Goal: Task Accomplishment & Management: Use online tool/utility

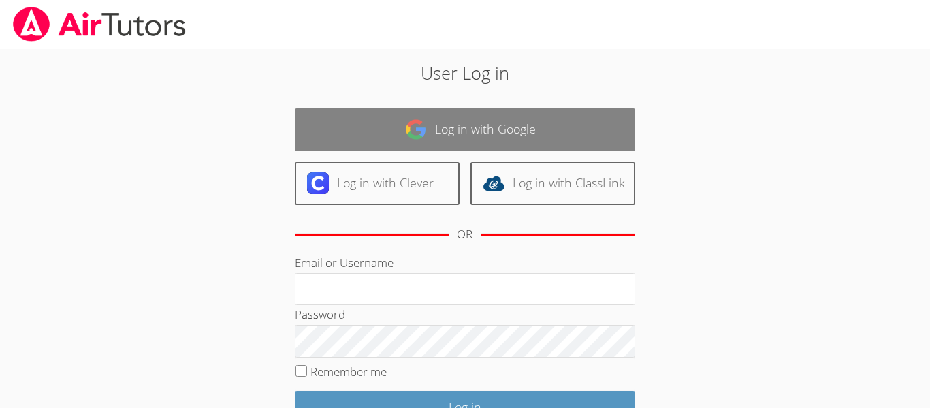
click at [569, 125] on link "Log in with Google" at bounding box center [465, 129] width 341 height 43
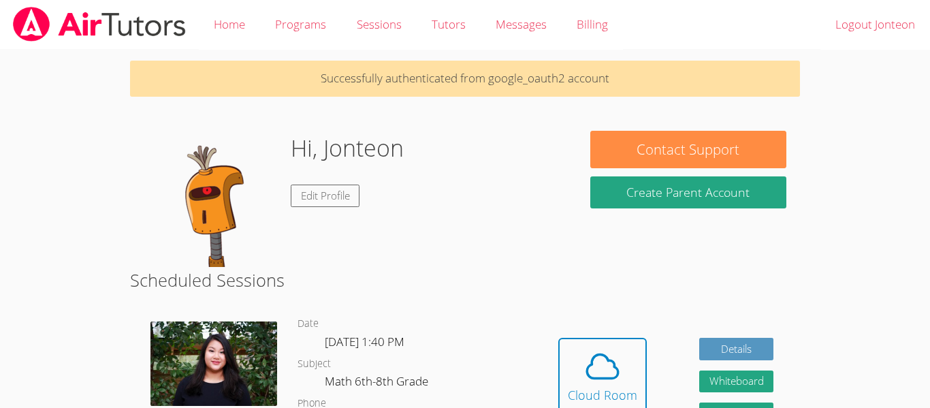
click at [240, 366] on img at bounding box center [214, 363] width 127 height 84
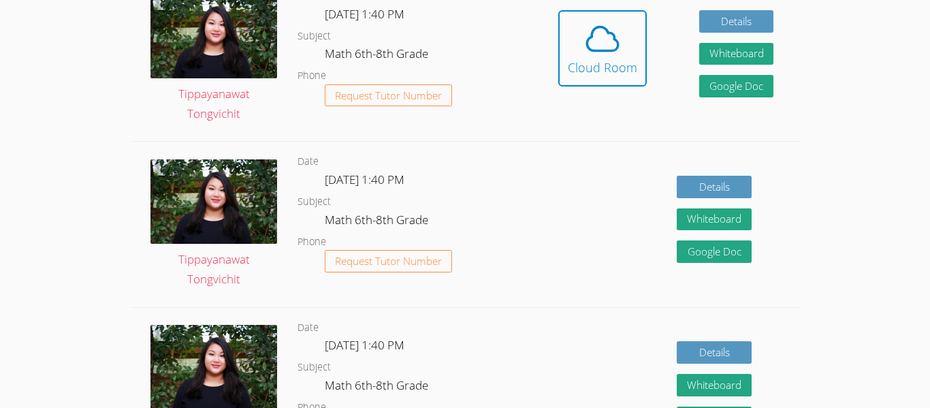
scroll to position [328, 0]
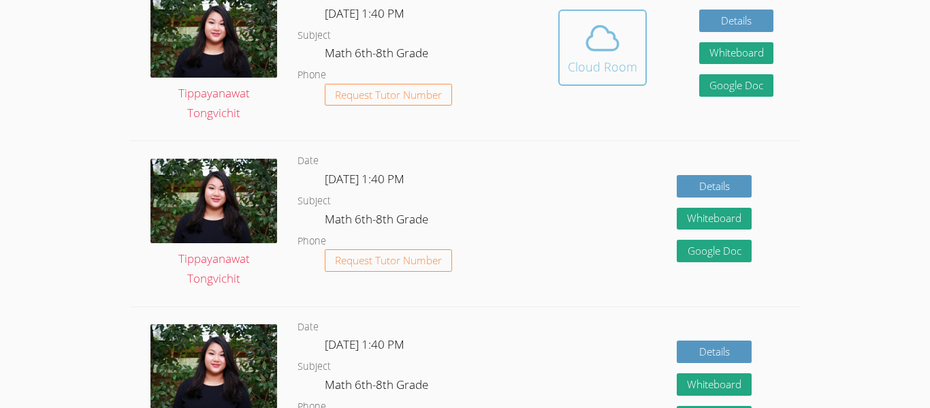
click at [605, 53] on icon at bounding box center [603, 38] width 38 height 38
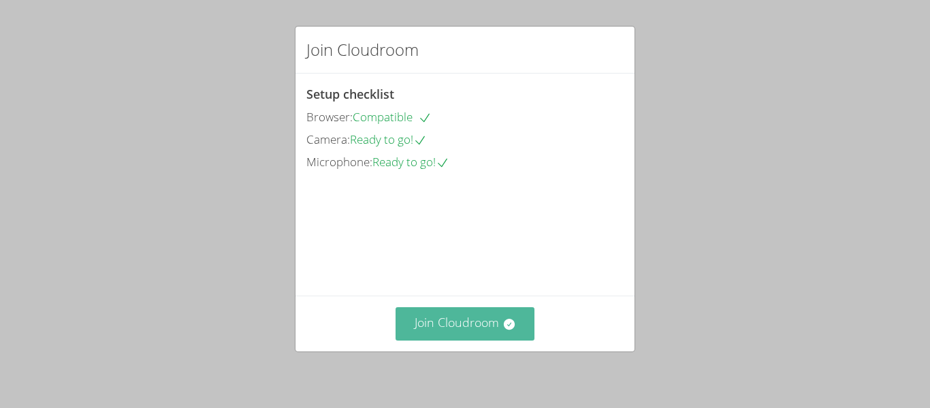
click at [439, 324] on button "Join Cloudroom" at bounding box center [466, 323] width 140 height 33
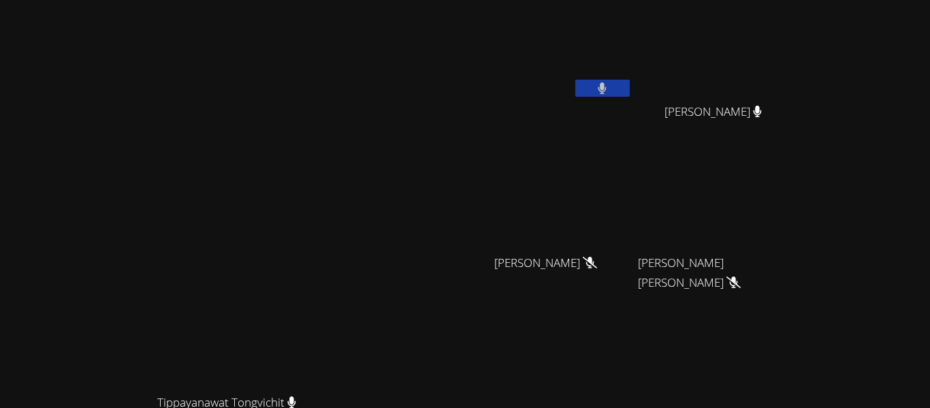
click at [613, 91] on button at bounding box center [602, 88] width 54 height 17
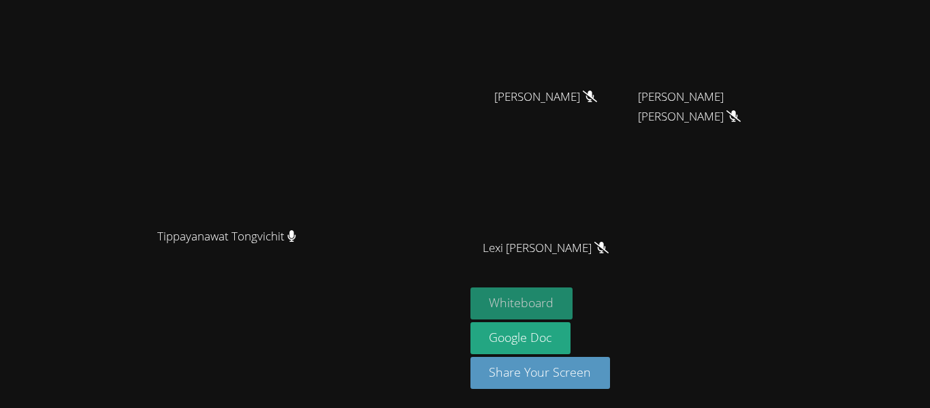
click at [573, 306] on button "Whiteboard" at bounding box center [522, 303] width 103 height 32
